Goal: Register for event/course

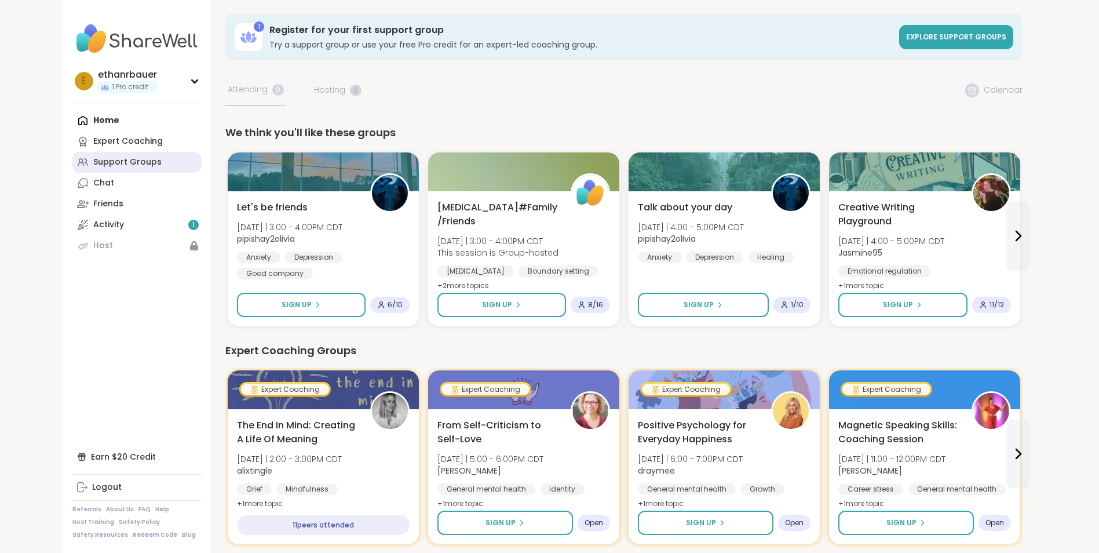
click at [135, 159] on div "Support Groups" at bounding box center [127, 162] width 68 height 12
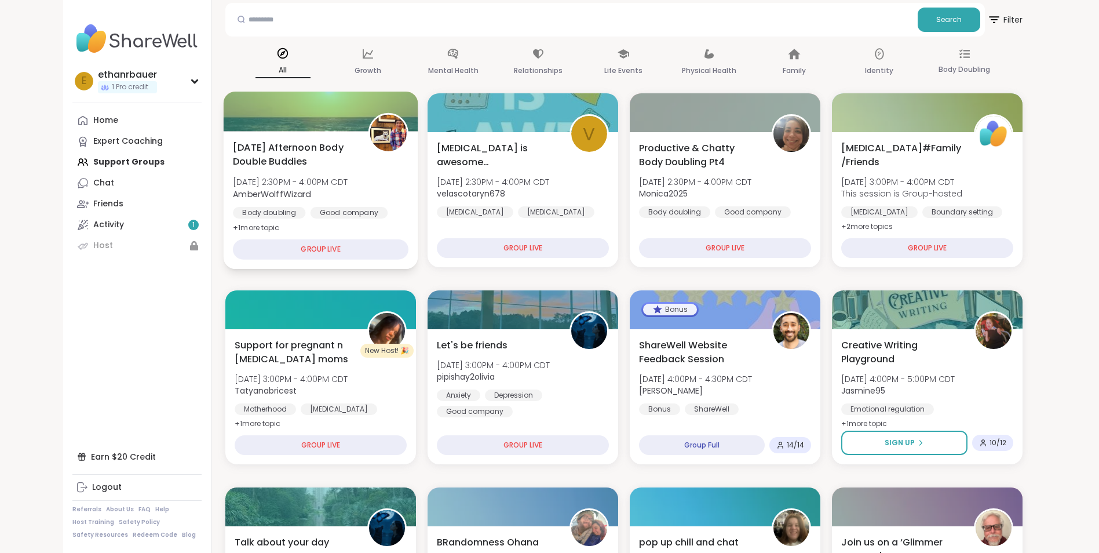
scroll to position [174, 0]
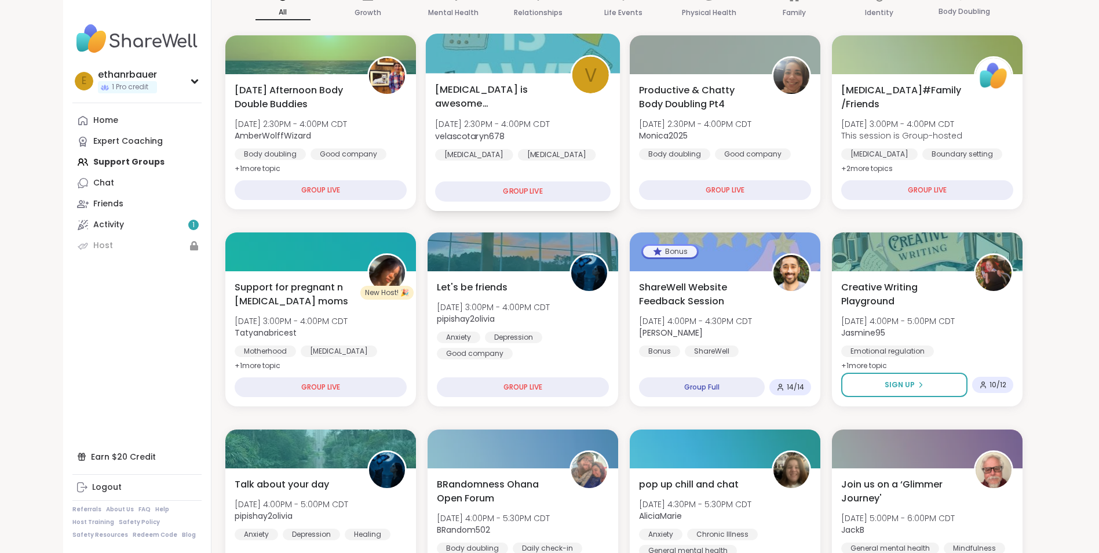
click at [567, 189] on div "GROUP LIVE" at bounding box center [523, 191] width 176 height 20
click at [531, 81] on div "[MEDICAL_DATA] is awesome [MEDICAL_DATA] workbook [DATE] 2:30PM - 4:00PM CDT ve…" at bounding box center [522, 142] width 195 height 138
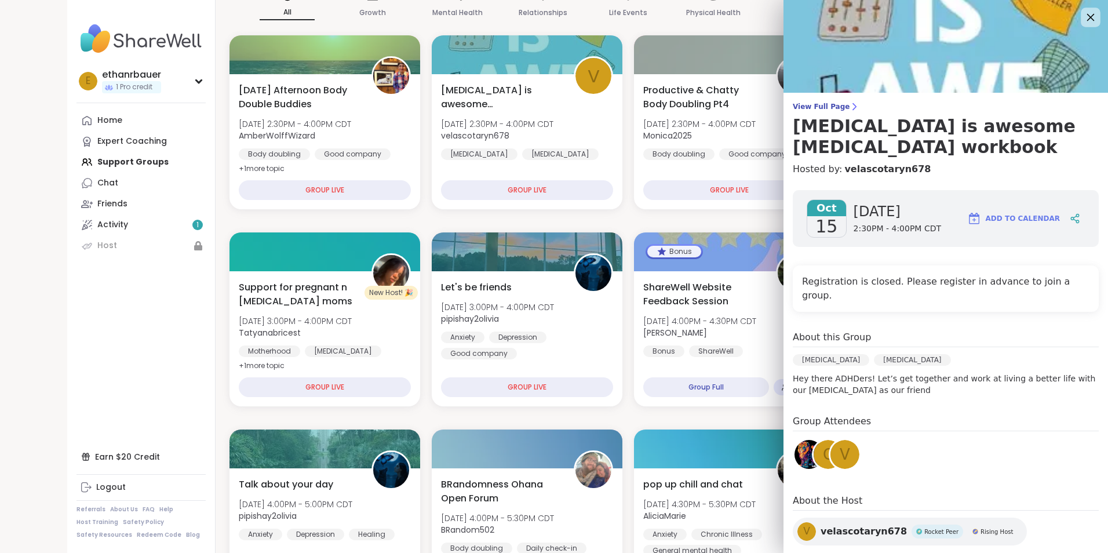
click at [1084, 13] on icon at bounding box center [1090, 17] width 14 height 14
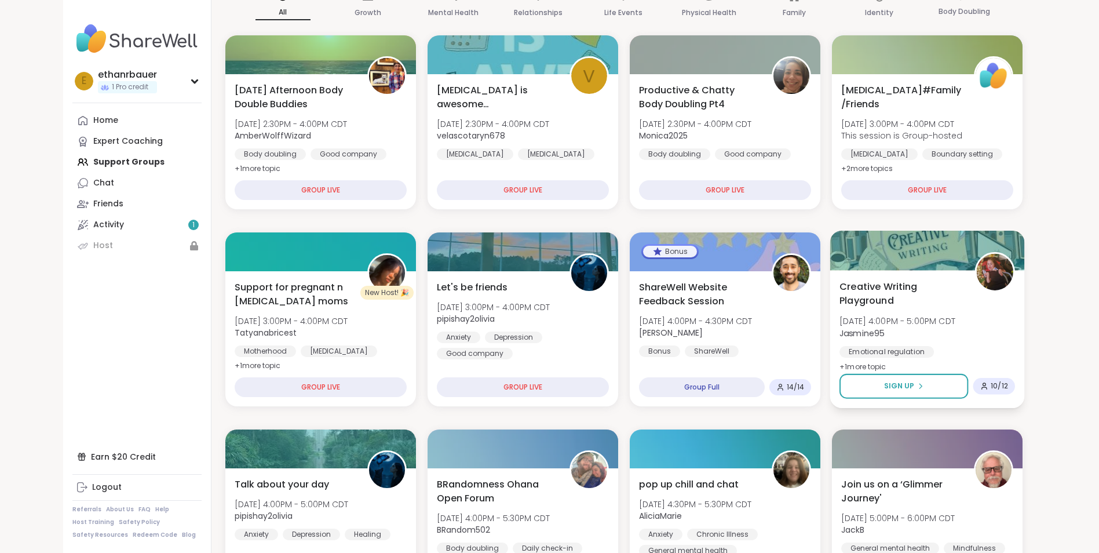
click at [876, 293] on span "Creative Writing Playground" at bounding box center [900, 293] width 122 height 28
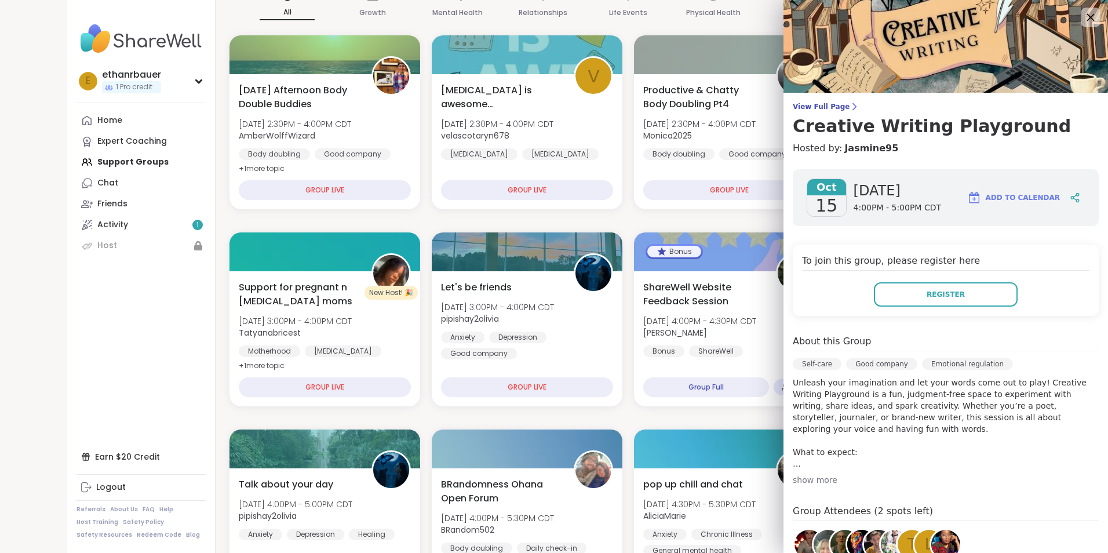
click at [1087, 20] on icon at bounding box center [1091, 18] width 8 height 8
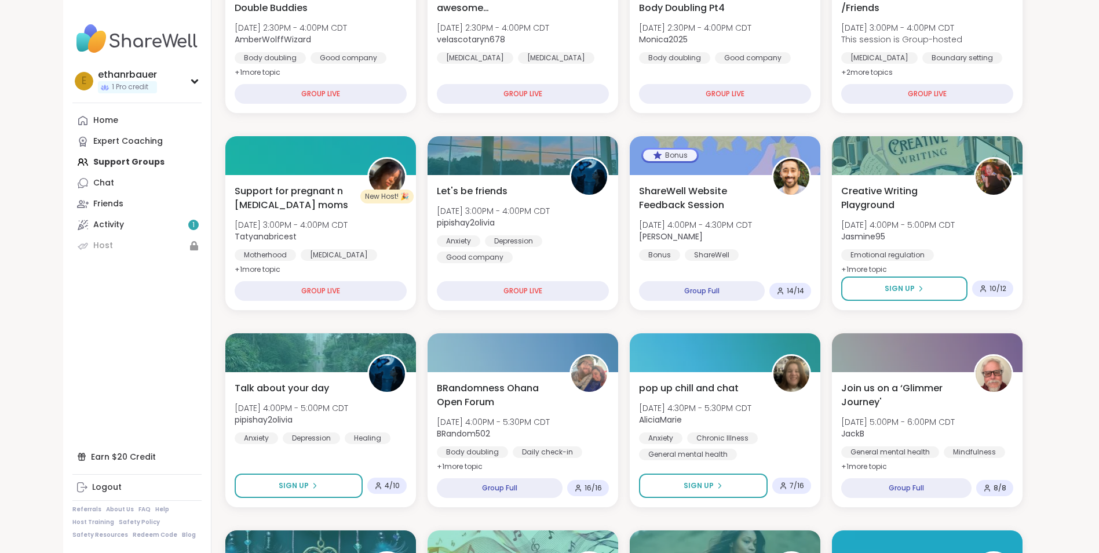
scroll to position [290, 0]
